Goal: Information Seeking & Learning: Learn about a topic

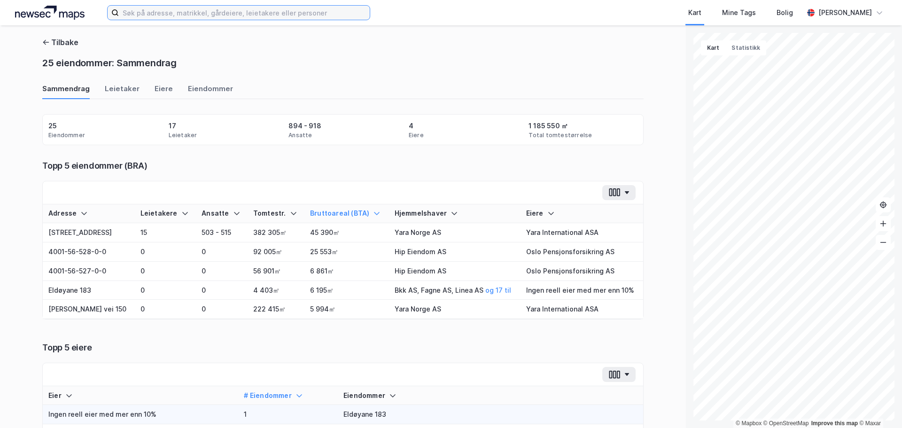
click at [229, 17] on input at bounding box center [244, 13] width 251 height 14
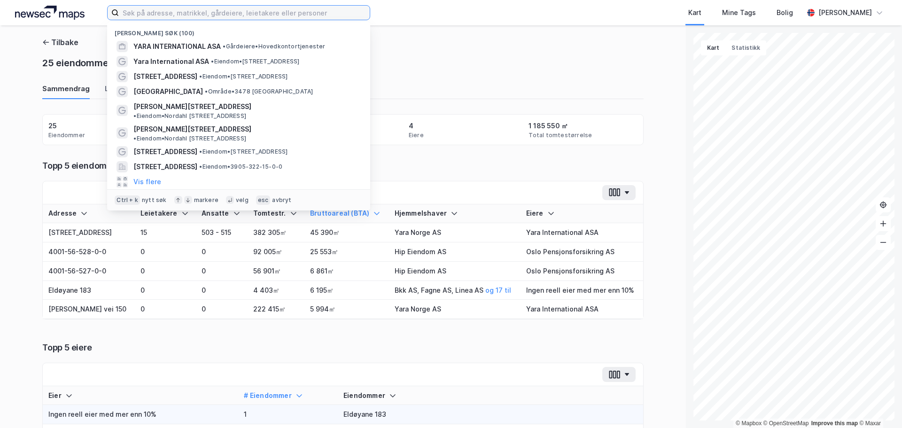
paste input "Strømsveien 326"
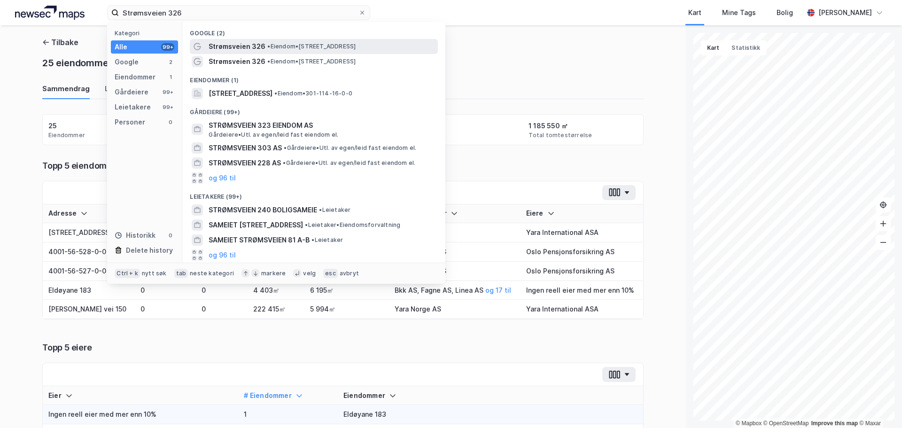
click at [257, 49] on span "Strømsveien 326" at bounding box center [237, 46] width 57 height 11
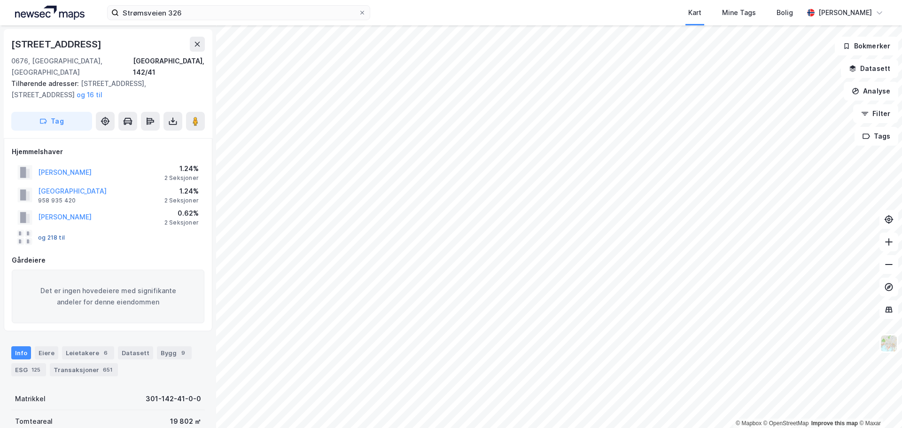
click at [0, 0] on button "og 218 til" at bounding box center [0, 0] width 0 height 0
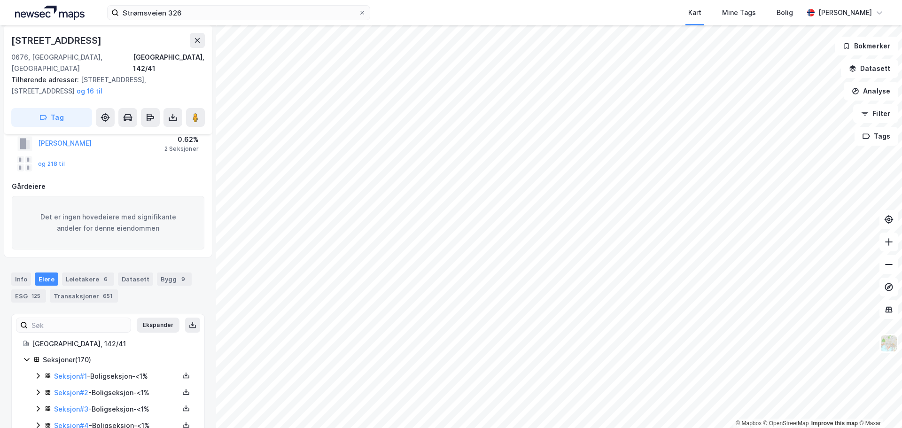
scroll to position [121, 0]
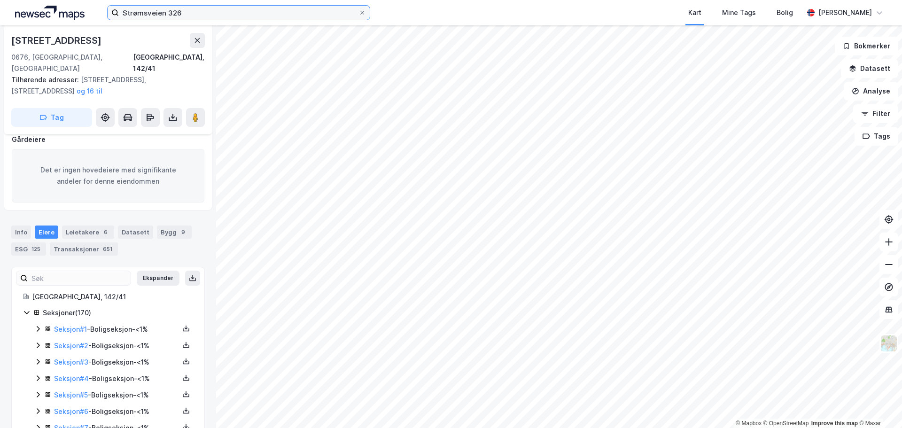
click at [202, 18] on input "Strømsveien 326" at bounding box center [239, 13] width 240 height 14
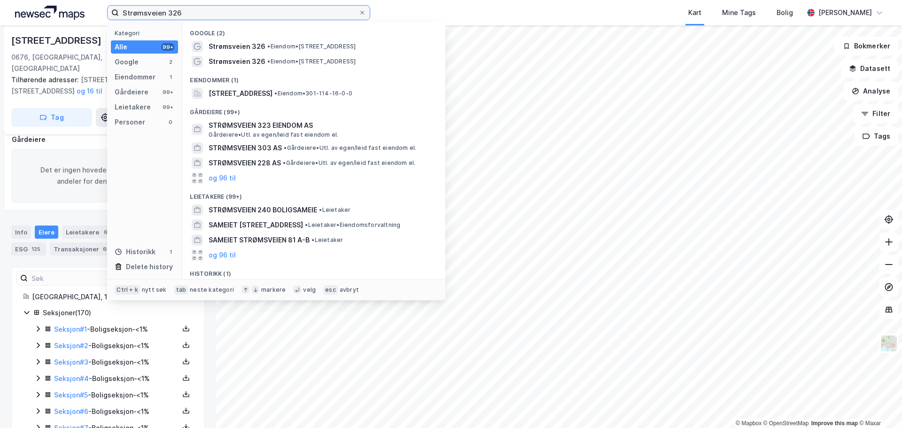
click at [204, 12] on input "Strømsveien 326" at bounding box center [239, 13] width 240 height 14
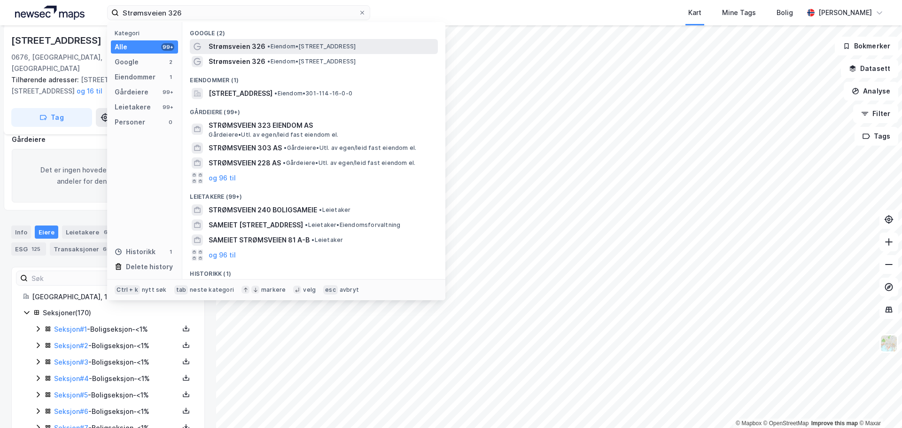
click at [281, 44] on span "• Eiendom • [STREET_ADDRESS]" at bounding box center [311, 47] width 88 height 8
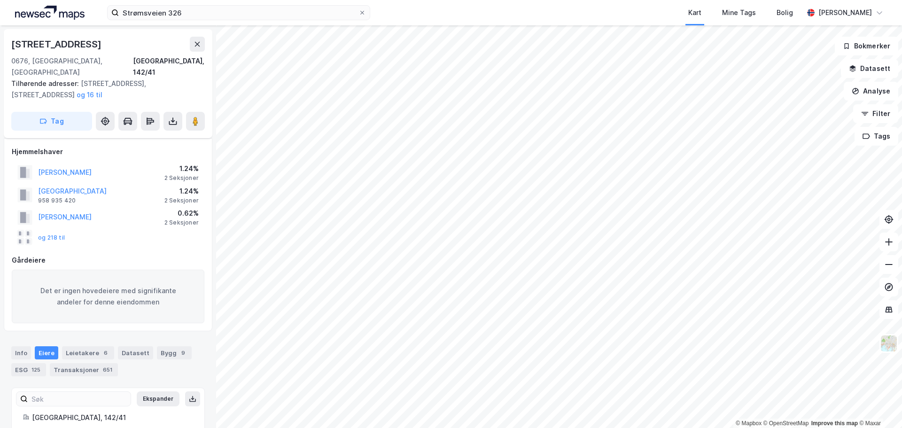
scroll to position [121, 0]
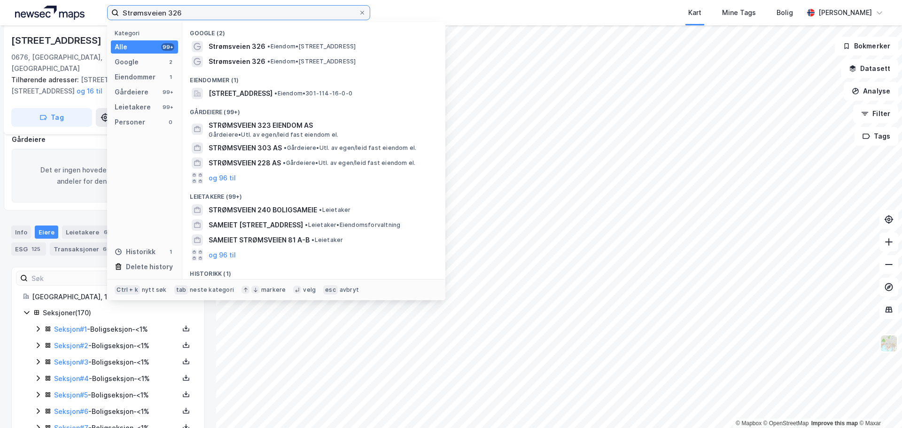
click at [217, 13] on input "Strømsveien 326" at bounding box center [239, 13] width 240 height 14
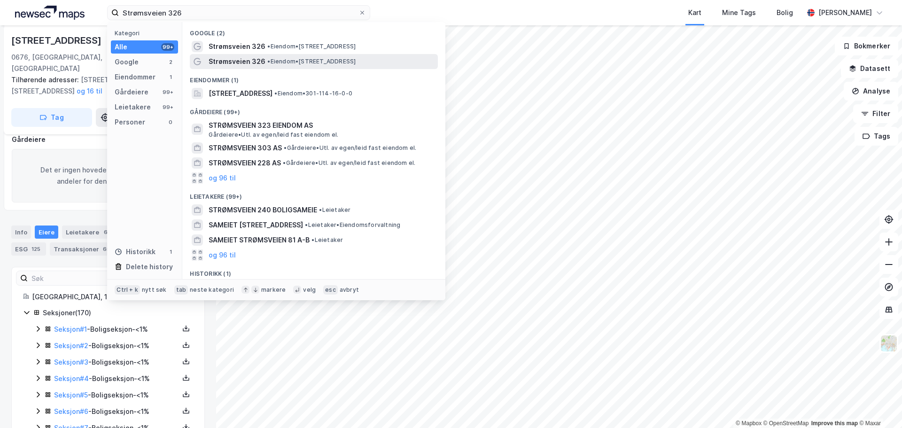
click at [241, 67] on div "Strømsveien 326 • Eiendom • [STREET_ADDRESS]" at bounding box center [314, 61] width 248 height 15
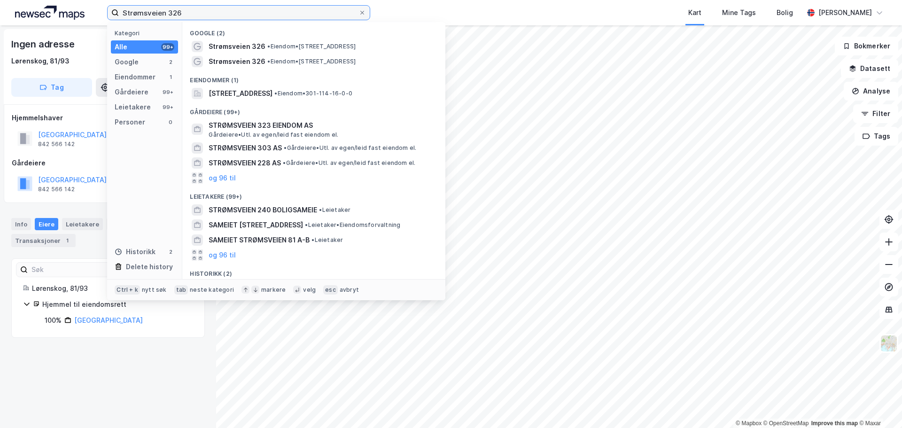
click at [210, 17] on input "Strømsveien 326" at bounding box center [239, 13] width 240 height 14
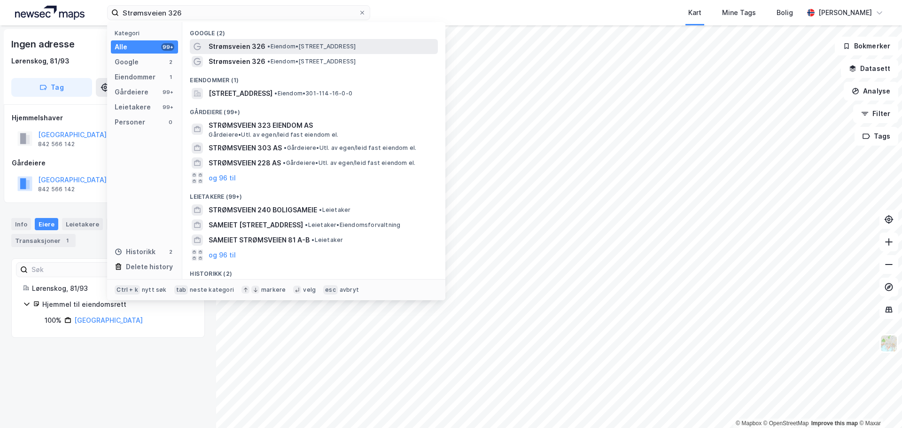
click at [233, 48] on span "Strømsveien 326" at bounding box center [237, 46] width 57 height 11
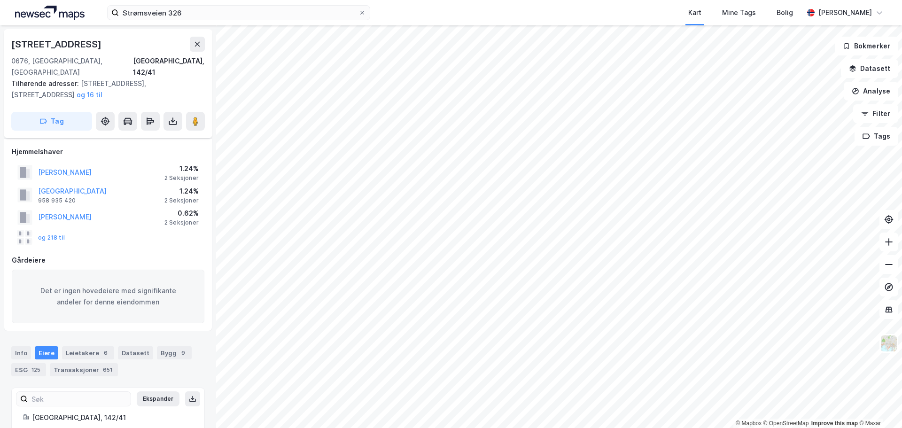
scroll to position [121, 0]
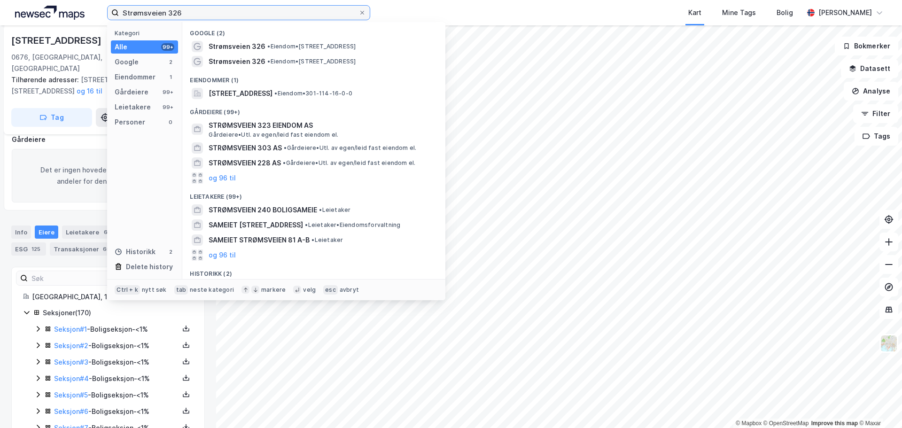
click at [194, 10] on input "Strømsveien 326" at bounding box center [239, 13] width 240 height 14
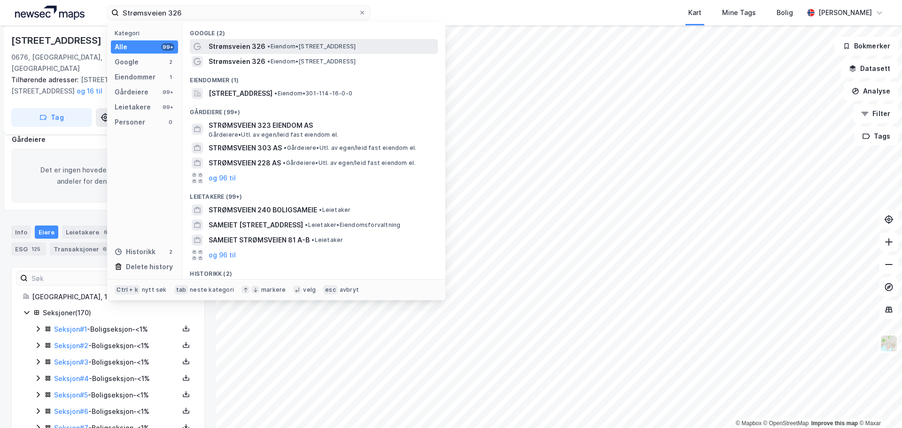
click at [307, 46] on span "• Eiendom • [STREET_ADDRESS]" at bounding box center [311, 47] width 88 height 8
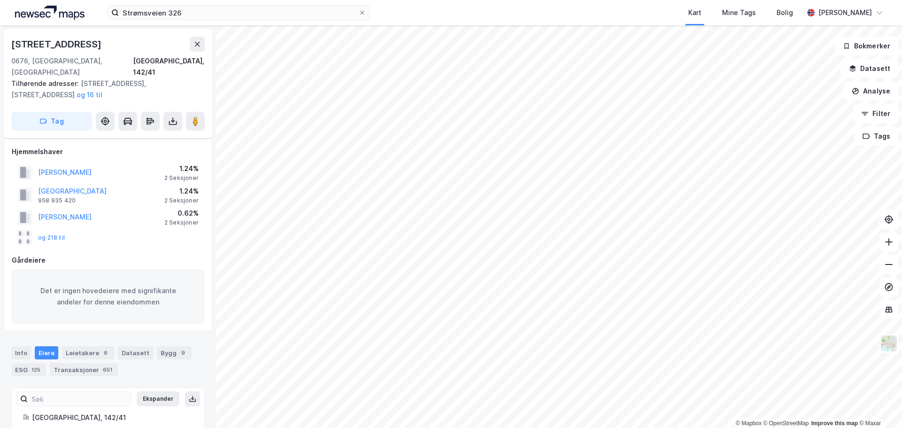
scroll to position [121, 0]
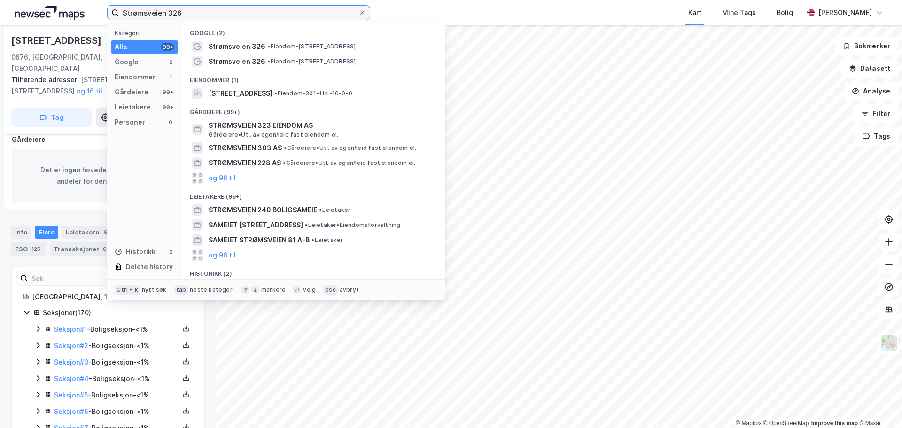
click at [207, 13] on input "Strømsveien 326" at bounding box center [239, 13] width 240 height 14
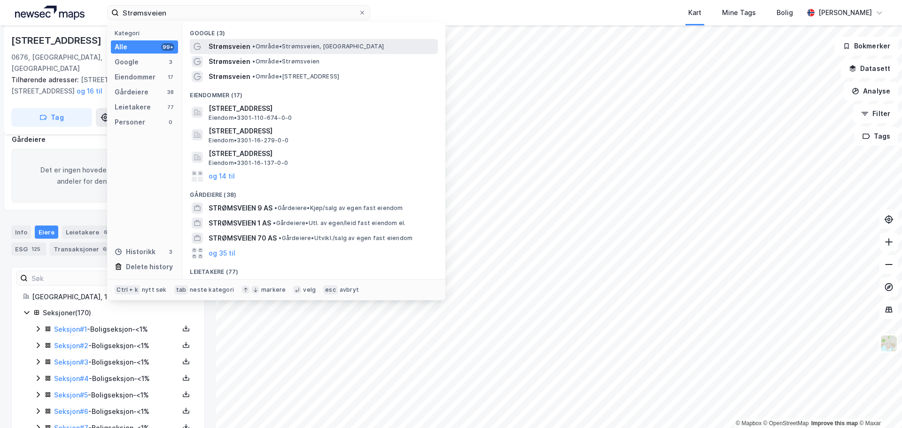
click at [234, 46] on span "Strømsveien" at bounding box center [230, 46] width 42 height 11
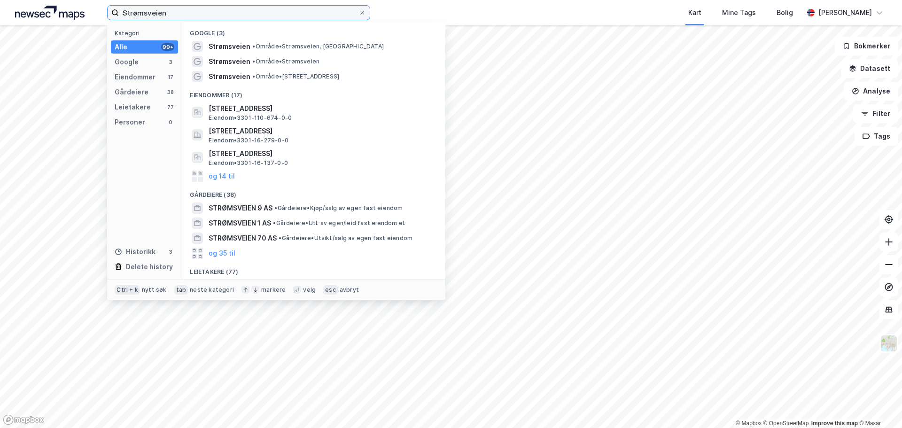
click at [193, 10] on input "Strømsveien" at bounding box center [239, 13] width 240 height 14
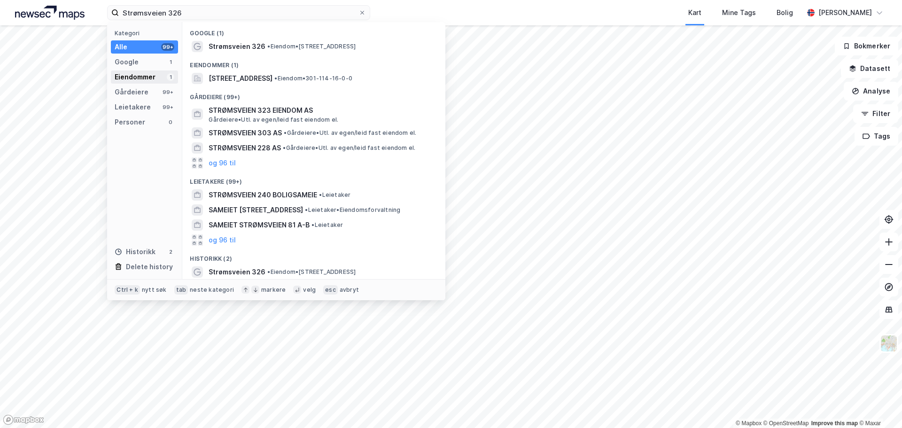
click at [151, 78] on div "Eiendommer" at bounding box center [135, 76] width 41 height 11
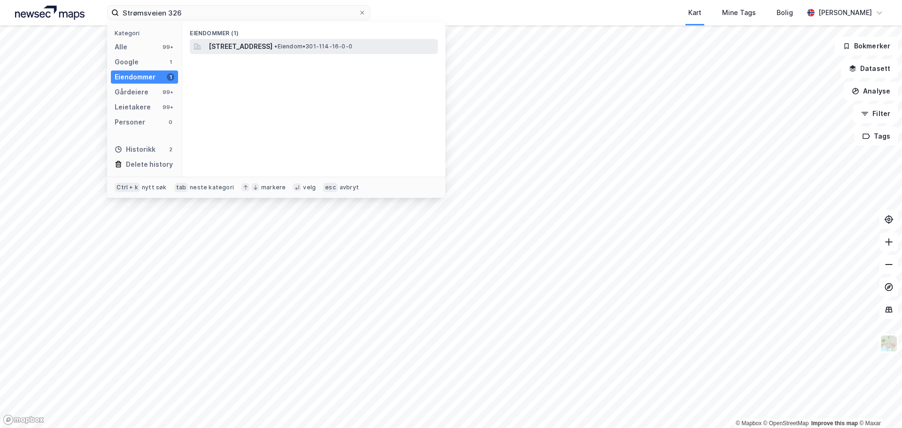
click at [268, 45] on span "[STREET_ADDRESS]" at bounding box center [241, 46] width 64 height 11
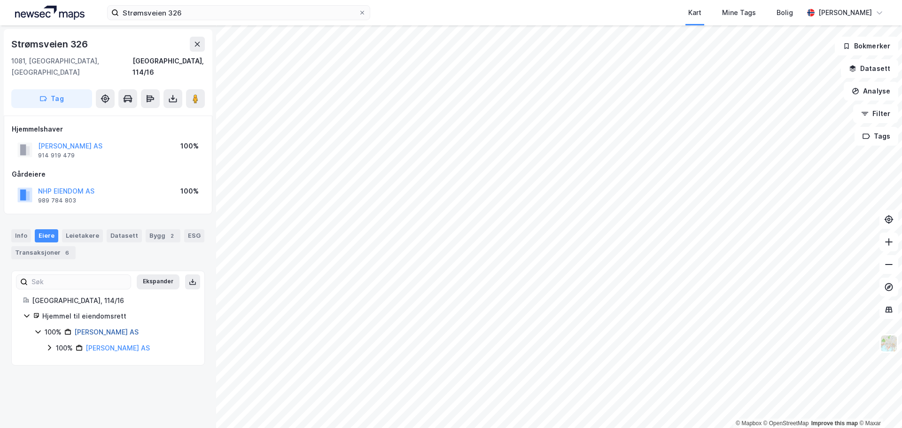
click at [100, 328] on link "[PERSON_NAME] AS" at bounding box center [106, 332] width 64 height 8
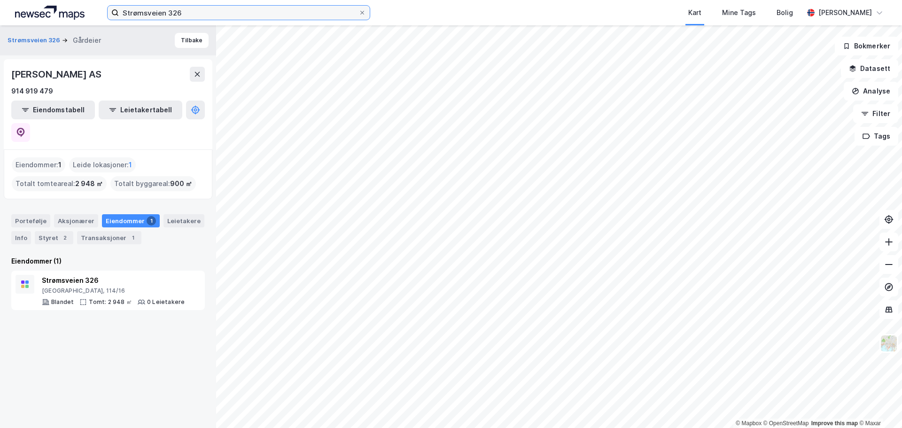
click at [183, 8] on input "Strømsveien 326" at bounding box center [239, 13] width 240 height 14
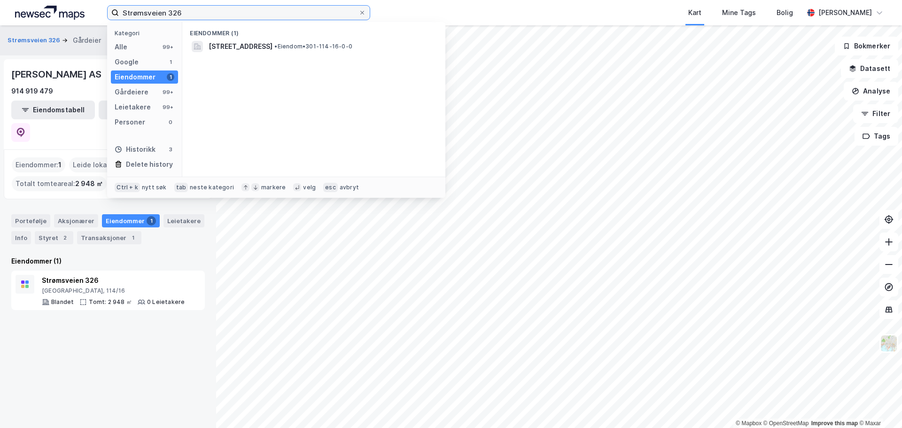
click at [191, 15] on input "Strømsveien 326" at bounding box center [239, 13] width 240 height 14
drag, startPoint x: 191, startPoint y: 15, endPoint x: 110, endPoint y: 16, distance: 80.8
click at [110, 16] on label "Strømsveien 326" at bounding box center [238, 12] width 263 height 15
click at [119, 16] on input "Strømsveien 326" at bounding box center [239, 13] width 240 height 14
type input "[PERSON_NAME]"
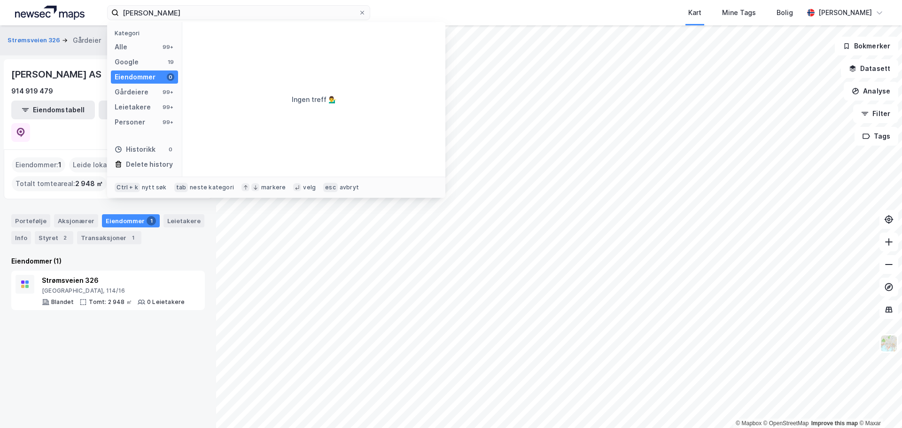
click at [70, 78] on div "[PERSON_NAME] AS" at bounding box center [57, 74] width 92 height 15
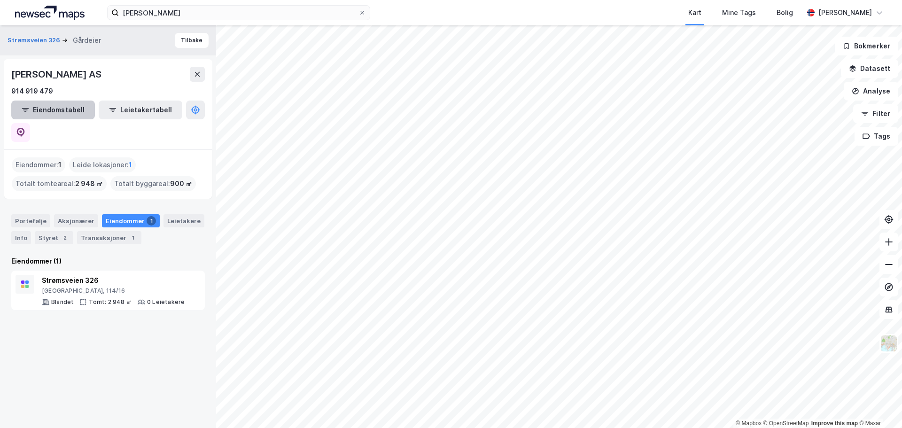
click at [70, 112] on button "Eiendomstabell" at bounding box center [53, 110] width 84 height 19
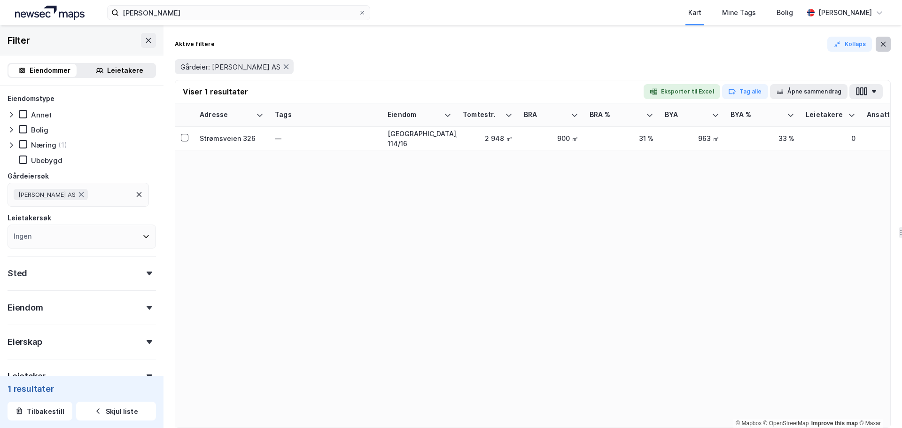
click at [882, 42] on icon at bounding box center [883, 44] width 8 height 8
